Goal: Navigation & Orientation: Find specific page/section

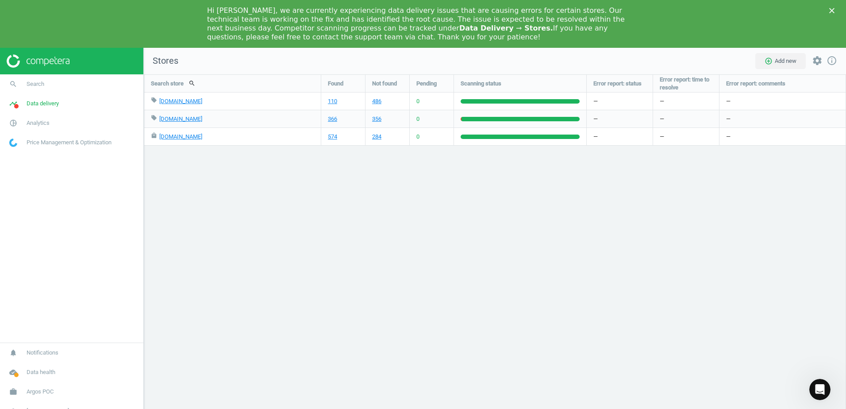
scroll to position [396, 716]
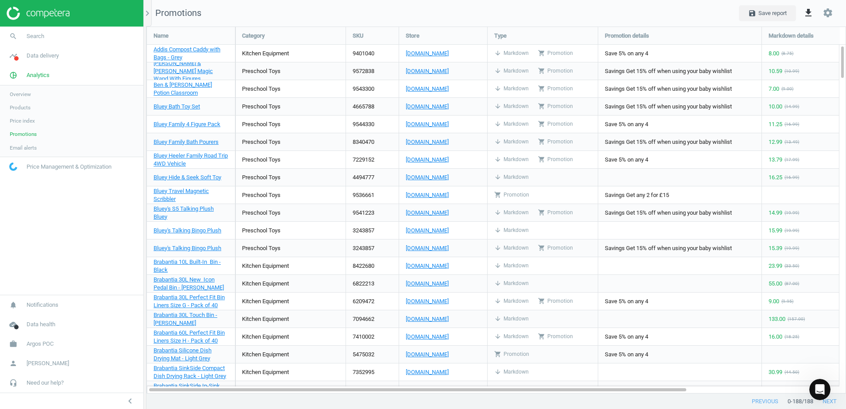
scroll to position [381, 713]
click at [190, 191] on span "Bluey Travel Magnetic Scribbler" at bounding box center [181, 195] width 55 height 15
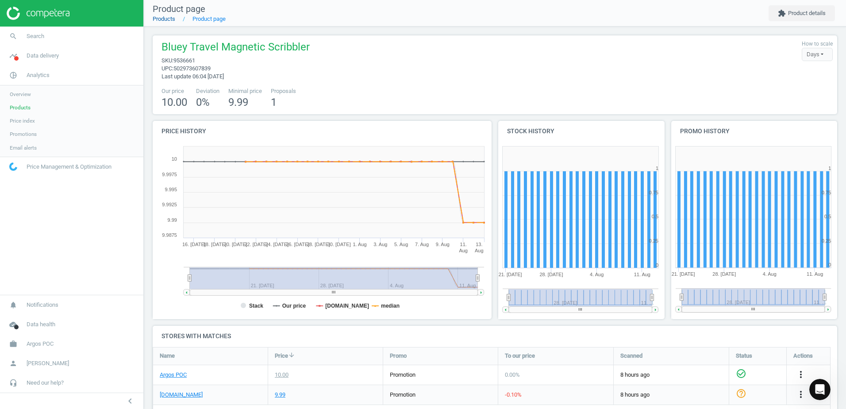
click at [160, 17] on link "Products" at bounding box center [164, 18] width 23 height 7
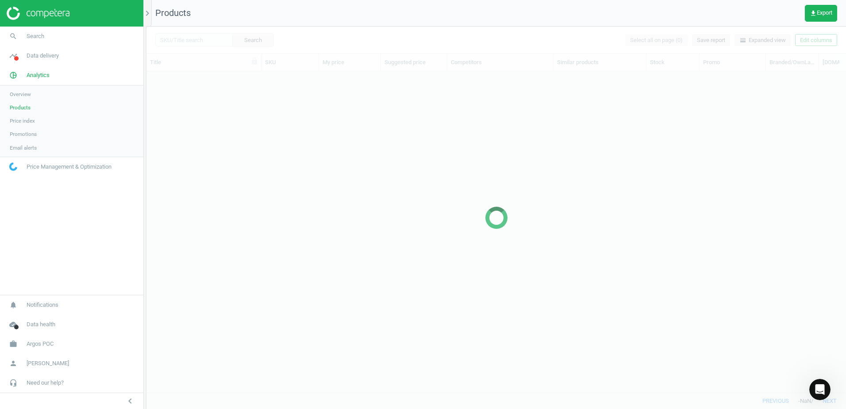
scroll to position [308, 693]
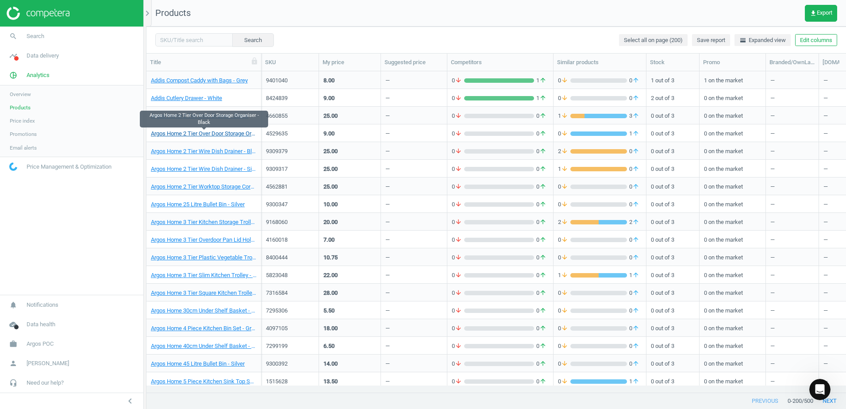
click at [208, 132] on link "Argos Home 2 Tier Over Door Storage Organiser - Black" at bounding box center [204, 134] width 106 height 8
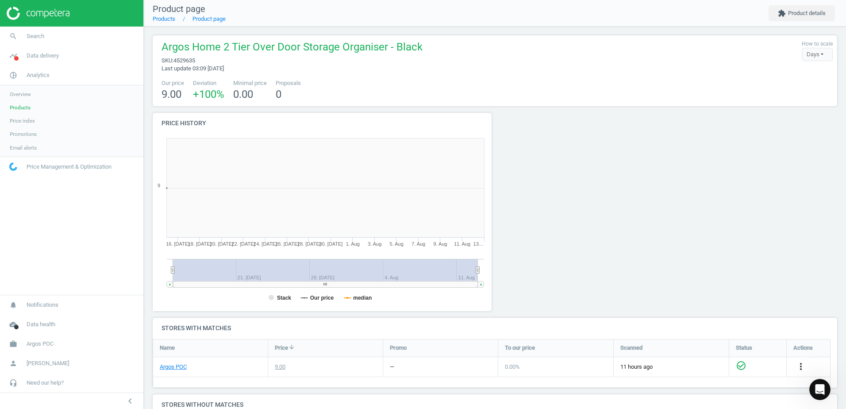
scroll to position [4, 4]
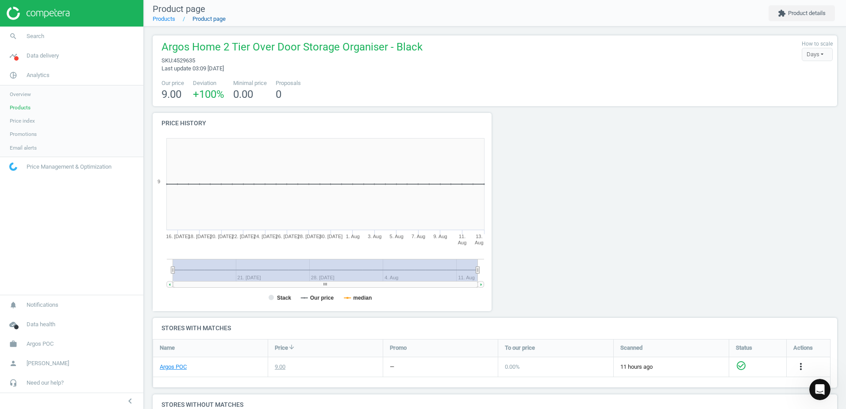
click at [212, 21] on link "Product page" at bounding box center [209, 18] width 33 height 7
click at [208, 18] on link "Product page" at bounding box center [209, 18] width 33 height 7
click at [163, 18] on link "Products" at bounding box center [164, 18] width 23 height 7
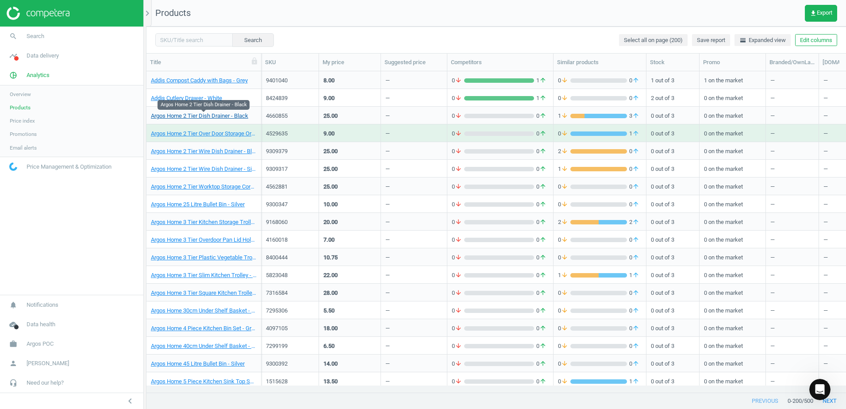
click at [205, 116] on link "Argos Home 2 Tier Dish Drainer - Black" at bounding box center [199, 116] width 97 height 8
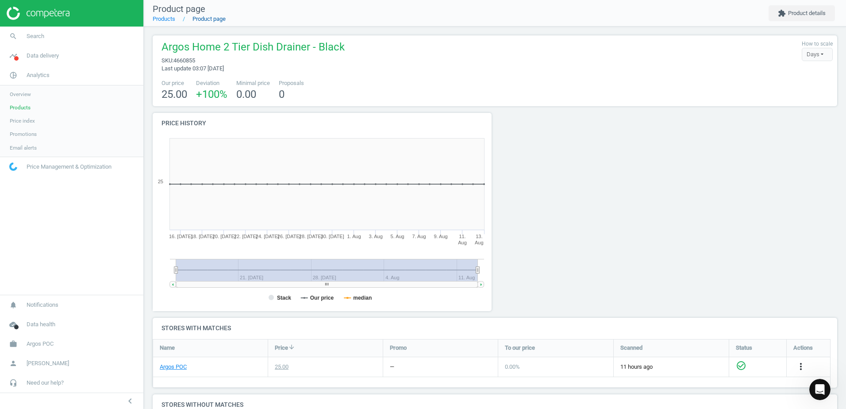
click at [208, 18] on link "Product page" at bounding box center [209, 18] width 33 height 7
click at [166, 19] on link "Products" at bounding box center [164, 18] width 23 height 7
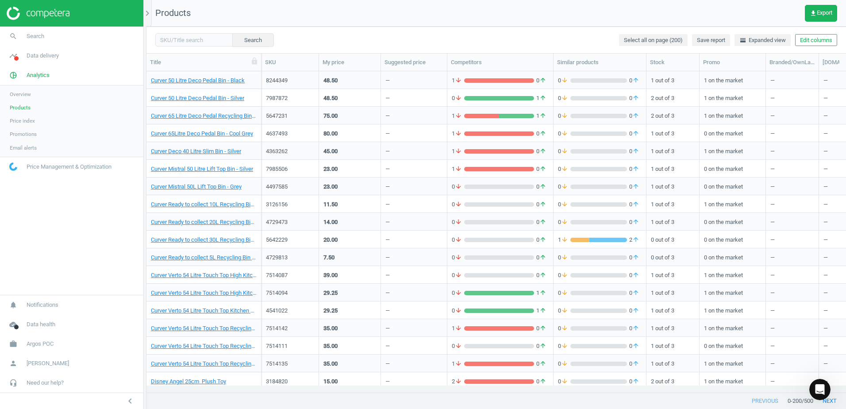
scroll to position [3142, 0]
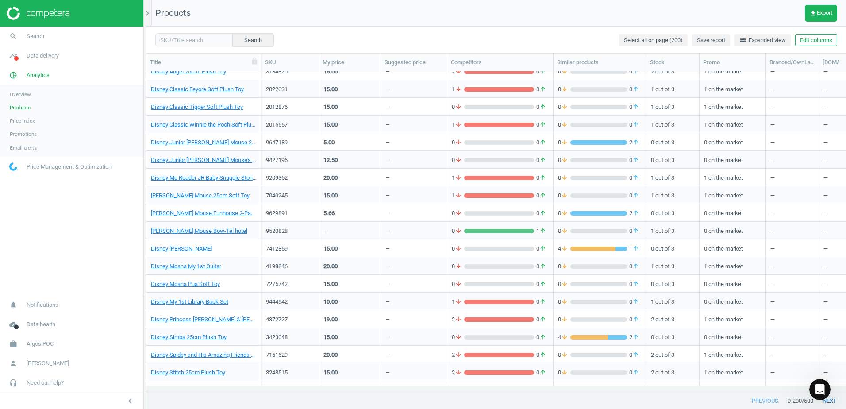
click at [834, 400] on button "next" at bounding box center [829, 401] width 33 height 16
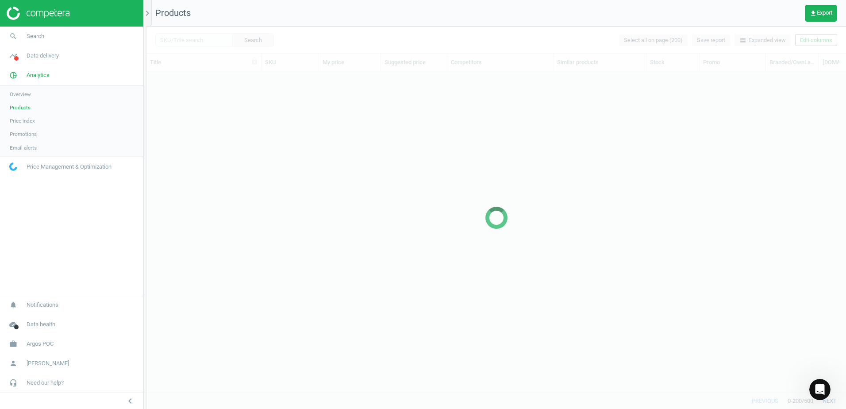
scroll to position [35, 0]
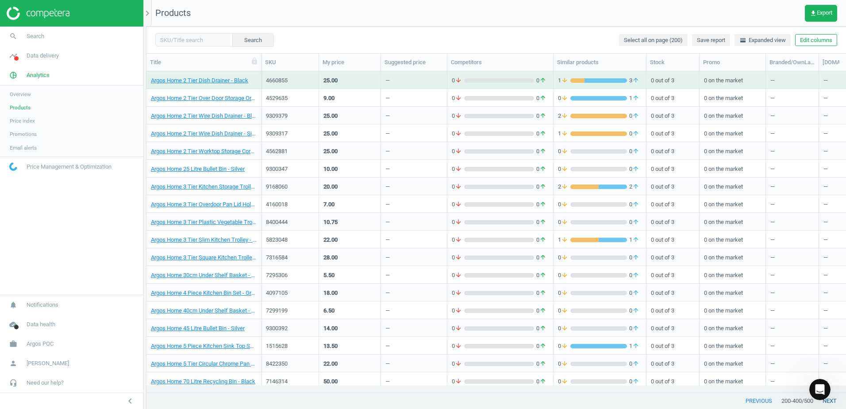
click at [831, 403] on button "next" at bounding box center [829, 401] width 33 height 16
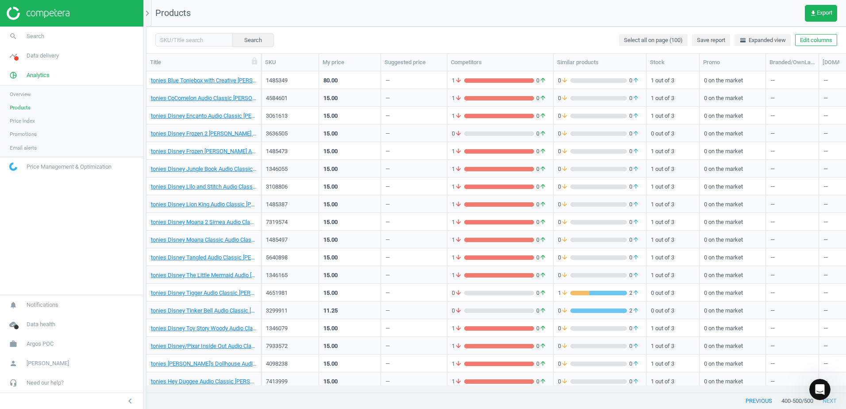
scroll to position [1053, 0]
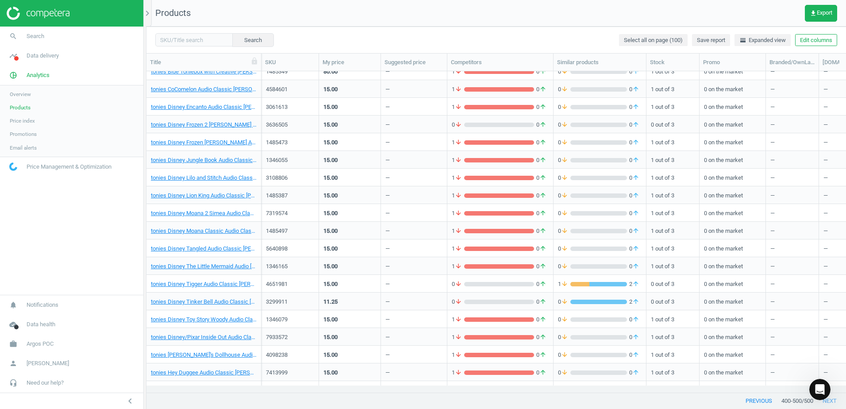
click at [22, 91] on span "Overview" at bounding box center [20, 94] width 21 height 7
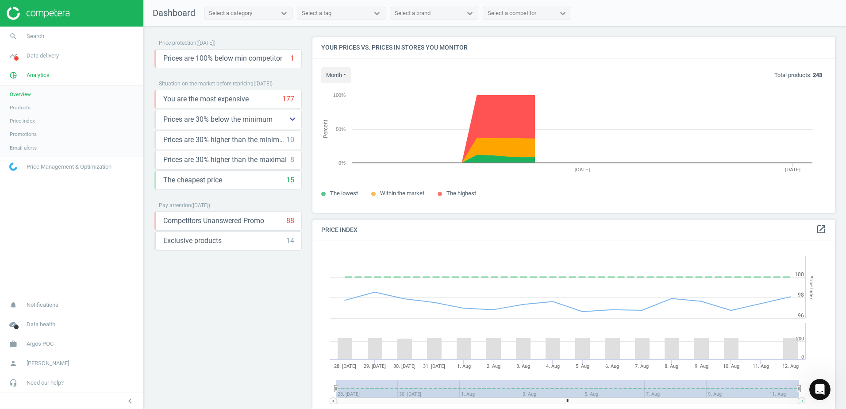
scroll to position [217, 530]
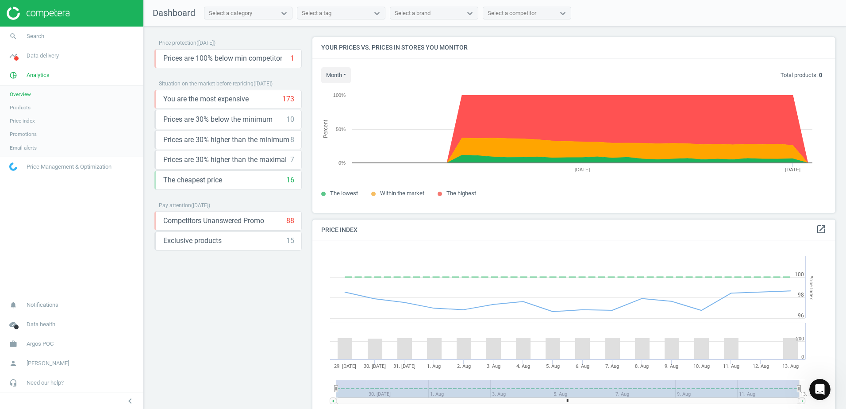
click at [27, 117] on span "Price index" at bounding box center [22, 120] width 25 height 7
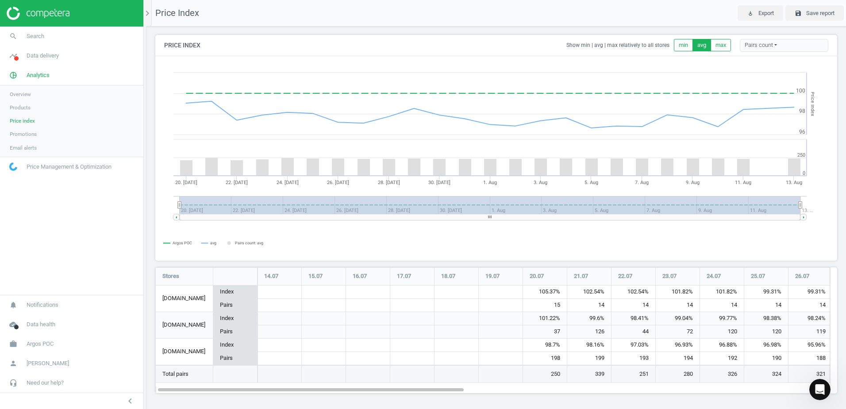
scroll to position [140, 689]
